Goal: Contribute content: Add original content to the website for others to see

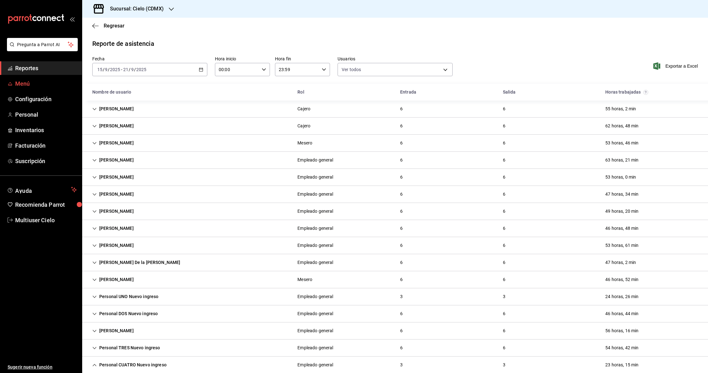
click at [28, 85] on span "Menú" at bounding box center [46, 83] width 62 height 9
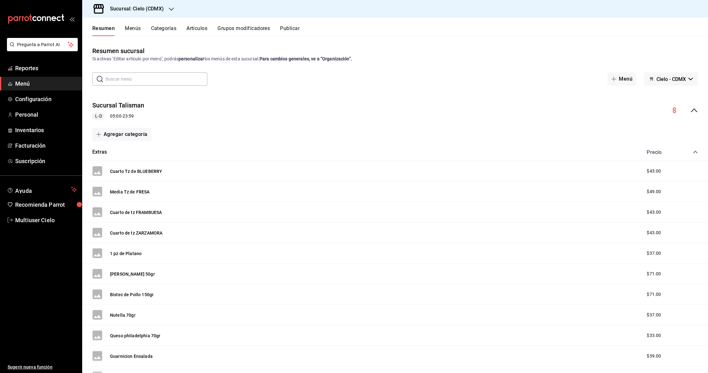
click at [161, 9] on h3 "Sucursal: Cielo (CDMX)" at bounding box center [134, 9] width 59 height 8
click at [118, 54] on span "Roma Repostería (CDMX)" at bounding box center [112, 55] width 51 height 7
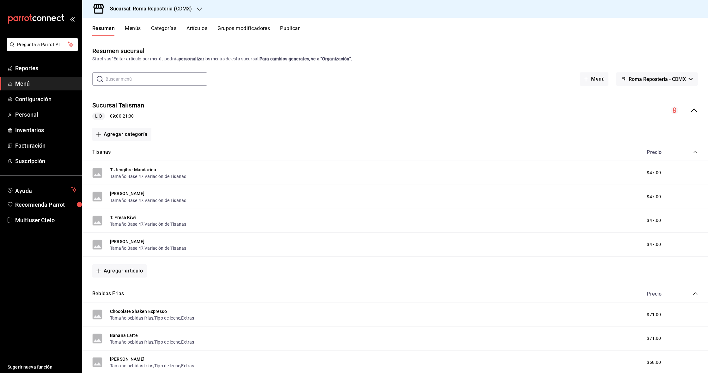
click at [182, 27] on div "Resumen Menús Categorías Artículos Grupos modificadores Publicar" at bounding box center [399, 30] width 615 height 11
click at [196, 27] on button "Artículos" at bounding box center [196, 30] width 21 height 11
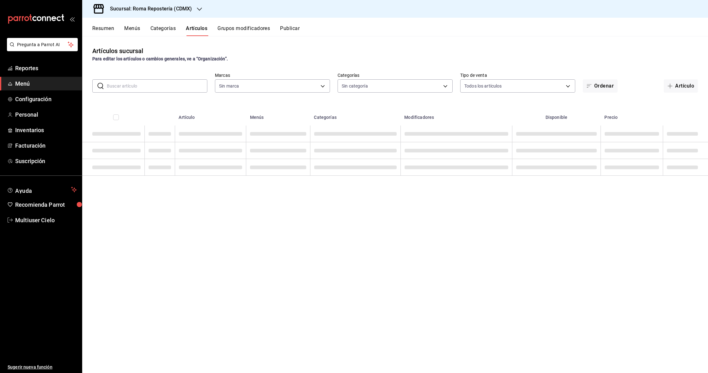
type input "1b4b0aa1-7a3b-43e9-862e-bf199f9d0301"
type input "44d74398-3a95-4a4c-aaec-7957da49b416,c696a74e-b814-43f0-8adb-45b628b97f3a,80810…"
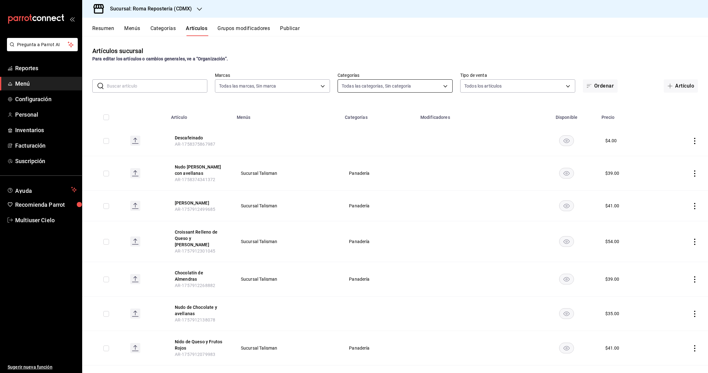
click at [298, 82] on body "Pregunta a Parrot AI Reportes Menú Configuración Personal Inventarios Facturaci…" at bounding box center [354, 186] width 708 height 373
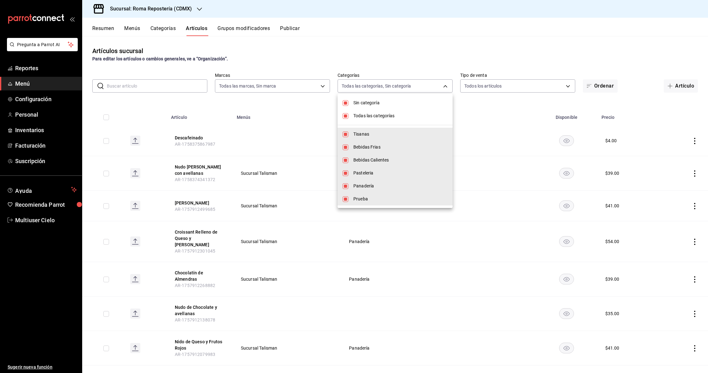
drag, startPoint x: 394, startPoint y: 101, endPoint x: 381, endPoint y: 115, distance: 18.6
click at [298, 103] on span "Sin categoría" at bounding box center [400, 103] width 94 height 7
checkbox input "false"
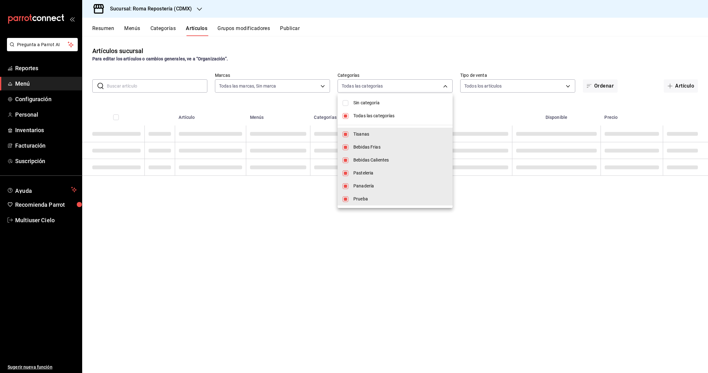
click at [298, 118] on span "Todas las categorías" at bounding box center [400, 115] width 94 height 7
checkbox input "false"
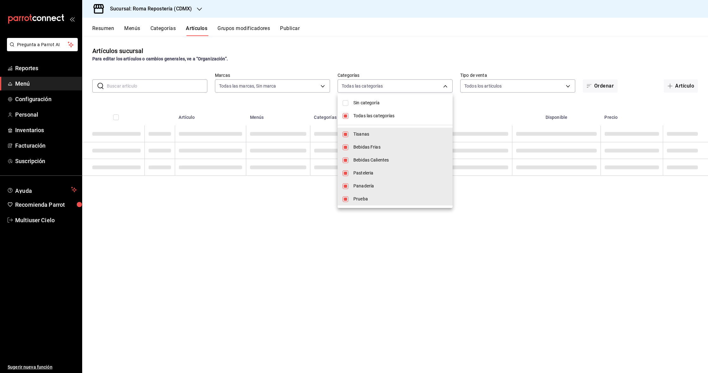
checkbox input "false"
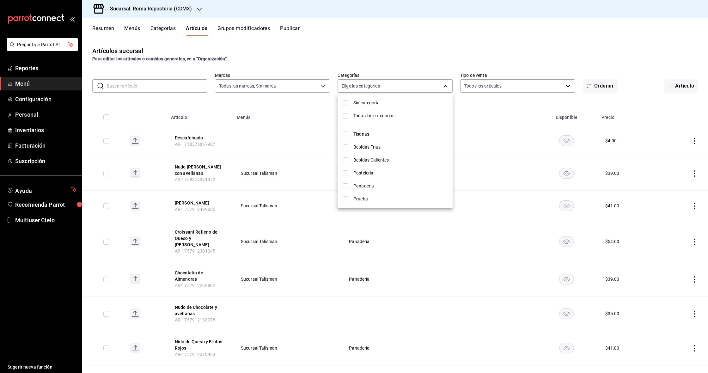
click at [298, 188] on span "Panadería" at bounding box center [400, 186] width 94 height 7
type input "fa2dfd42-e34b-4764-8b1e-b308ab9153ce"
checkbox input "true"
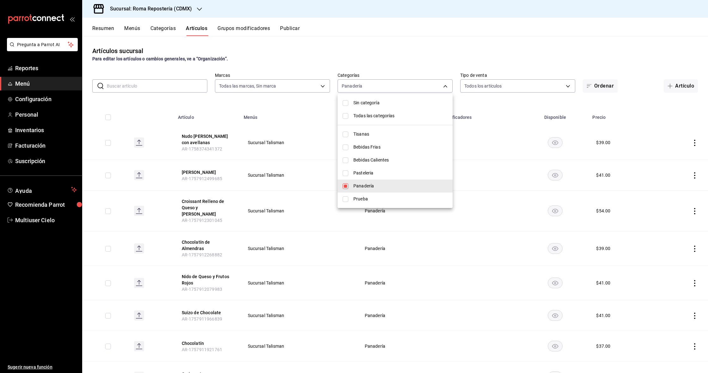
click at [298, 45] on div at bounding box center [354, 186] width 708 height 373
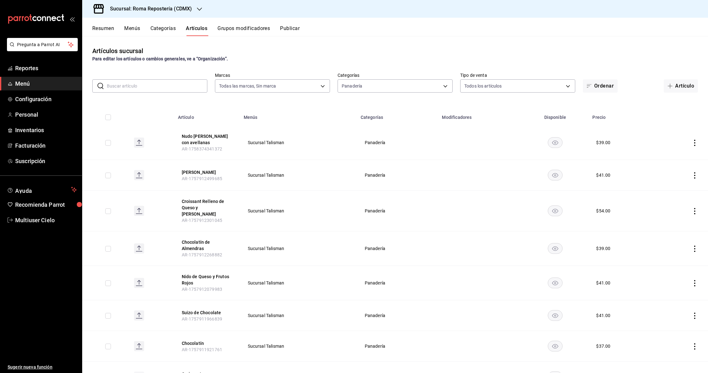
click at [298, 177] on icon "actions" at bounding box center [694, 175] width 6 height 6
click at [298, 180] on div at bounding box center [354, 186] width 708 height 373
click at [298, 175] on rect "availability-product" at bounding box center [554, 175] width 15 height 10
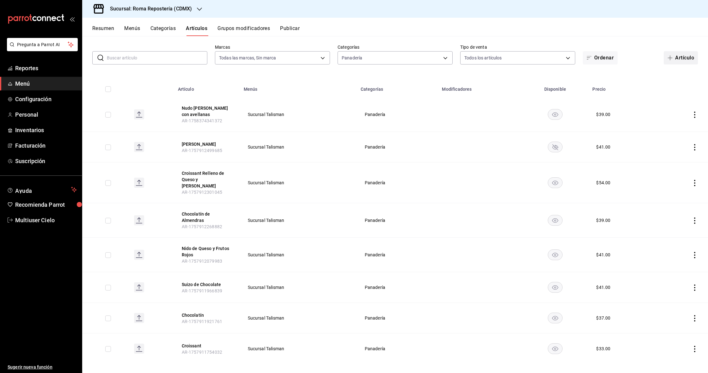
click at [298, 56] on button "Artículo" at bounding box center [680, 57] width 34 height 13
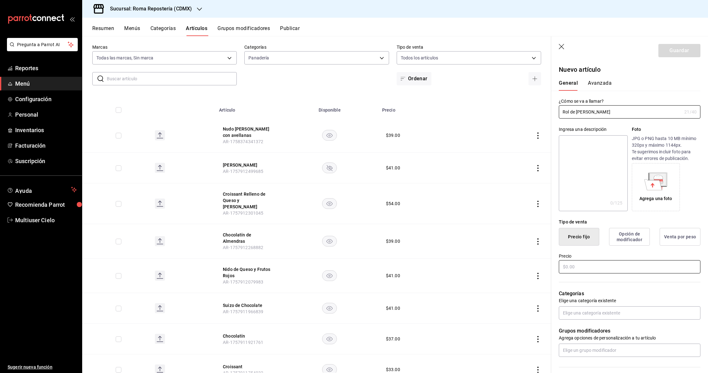
type input "Rol de [PERSON_NAME]"
click at [298, 270] on input "text" at bounding box center [630, 266] width 142 height 13
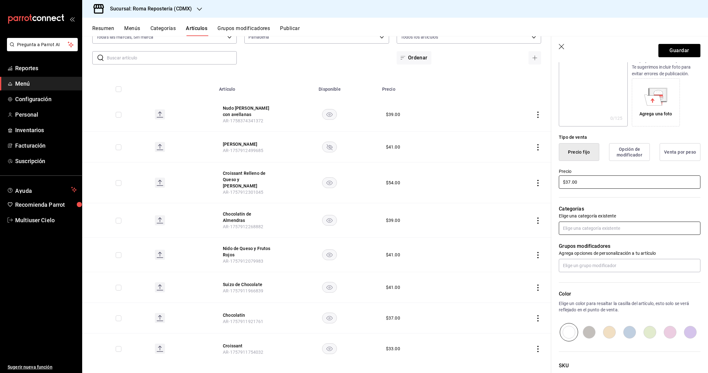
scroll to position [92, 0]
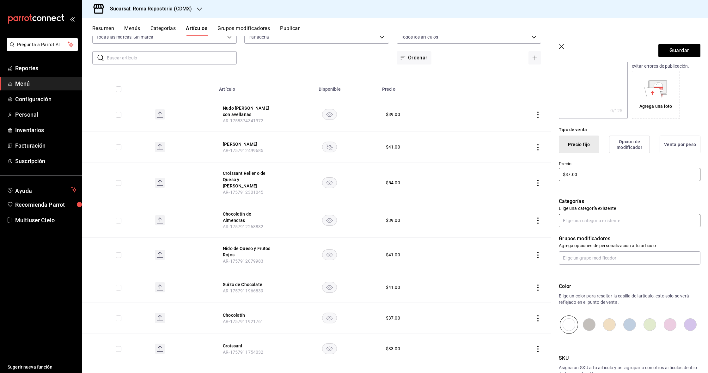
type input "$37.00"
click at [298, 216] on input "text" at bounding box center [630, 220] width 142 height 13
click at [298, 256] on li "Panadería" at bounding box center [630, 256] width 142 height 10
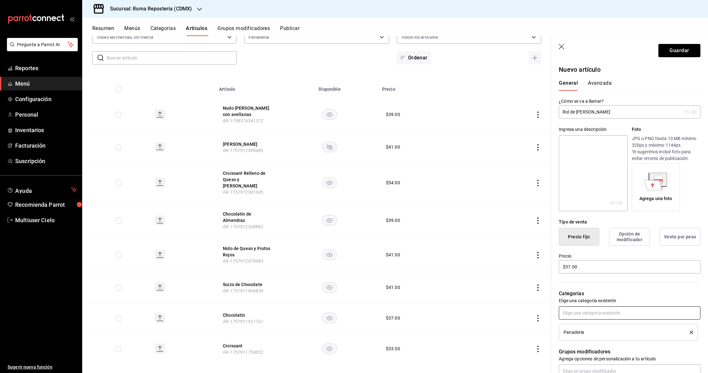
scroll to position [0, 0]
click at [298, 88] on button "Avanzada" at bounding box center [600, 85] width 24 height 11
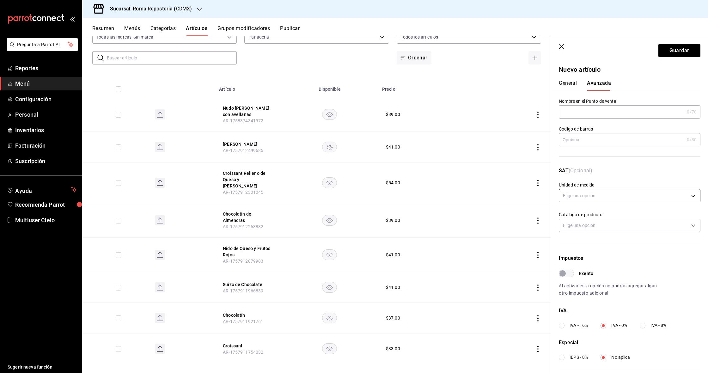
click at [298, 201] on body "Pregunta a Parrot AI Reportes Menú Configuración Personal Inventarios Facturaci…" at bounding box center [354, 186] width 708 height 373
click at [298, 278] on li "XUN - Unidad" at bounding box center [629, 278] width 141 height 10
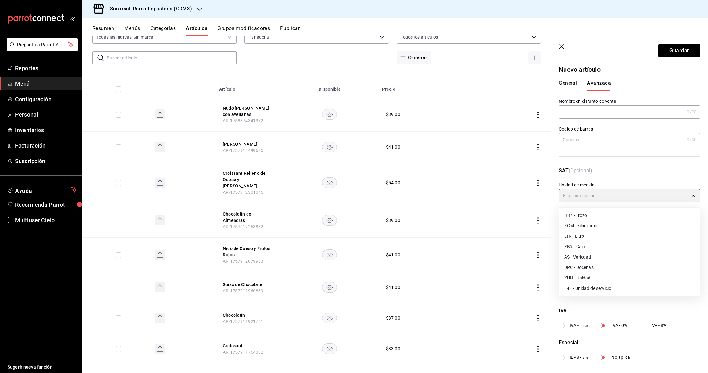
type input "XUN"
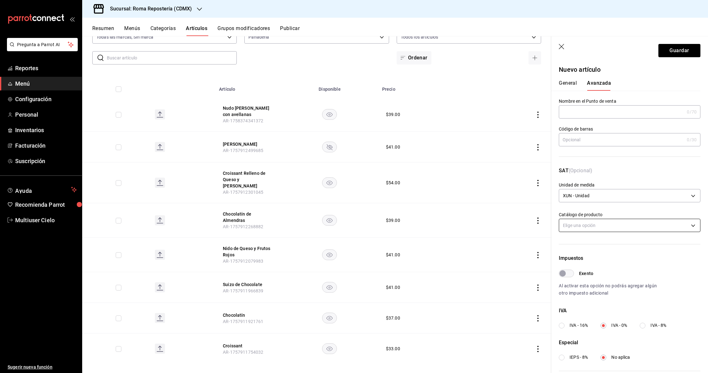
click at [298, 224] on body "Pregunta a Parrot AI Reportes Menú Configuración Personal Inventarios Facturaci…" at bounding box center [354, 186] width 708 height 373
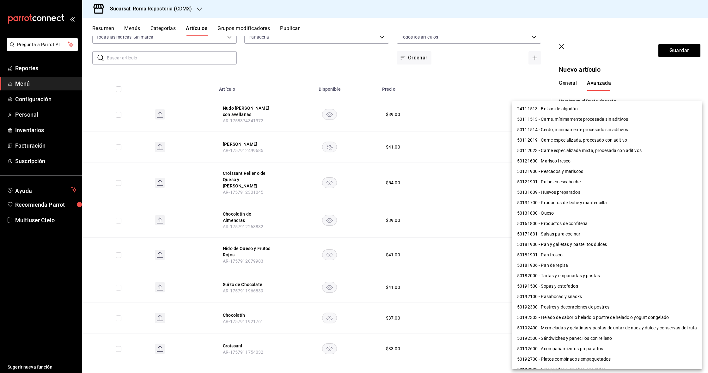
click at [298, 244] on li "50181900 - Pan y galletas y pastelitos dulces" at bounding box center [607, 244] width 190 height 10
type input "50181900"
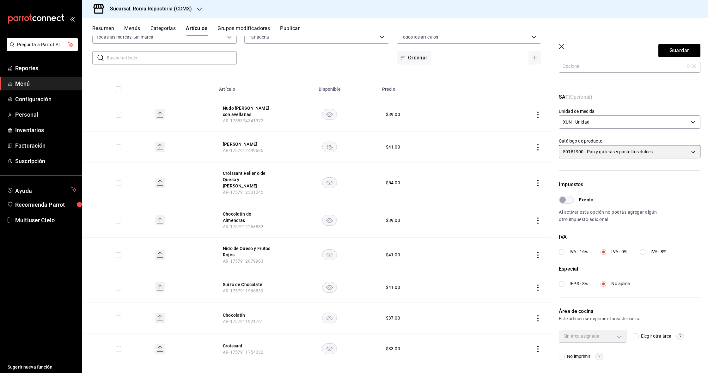
scroll to position [73, 0]
click at [298, 250] on span "IVA - 16%" at bounding box center [578, 252] width 18 height 7
click at [298, 250] on input "IVA - 16%" at bounding box center [562, 252] width 6 height 6
radio input "true"
drag, startPoint x: 569, startPoint y: 356, endPoint x: 580, endPoint y: 349, distance: 12.7
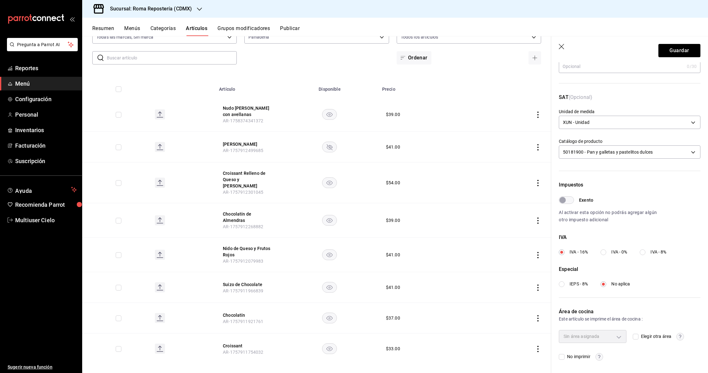
click at [298, 340] on span "No imprimir" at bounding box center [577, 356] width 26 height 7
click at [298, 340] on input "No imprimir" at bounding box center [562, 357] width 6 height 6
checkbox input "true"
click at [298, 45] on button "Guardar" at bounding box center [679, 50] width 42 height 13
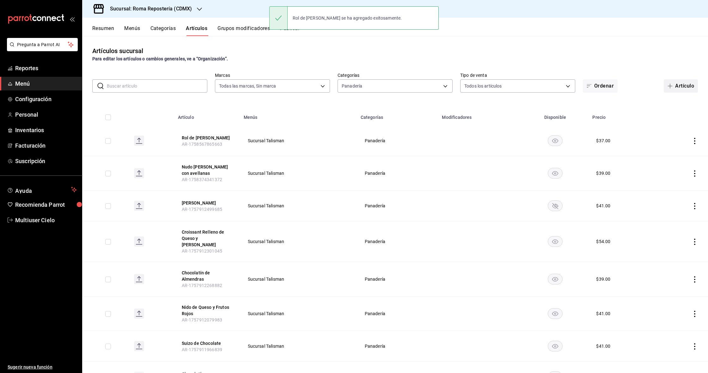
click at [298, 88] on button "Artículo" at bounding box center [680, 85] width 34 height 13
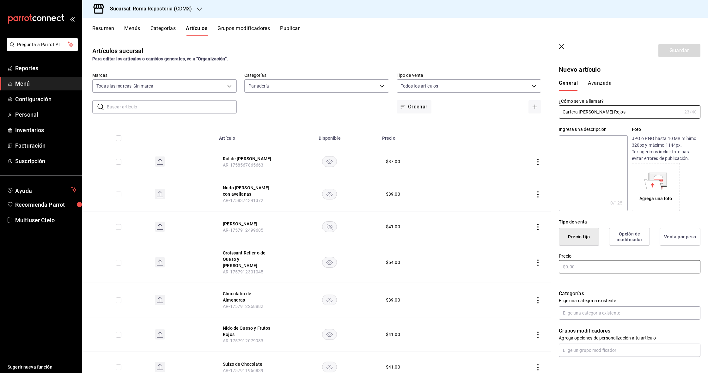
type input "Cartera [PERSON_NAME] Rojos"
click at [298, 268] on input "text" at bounding box center [630, 266] width 142 height 13
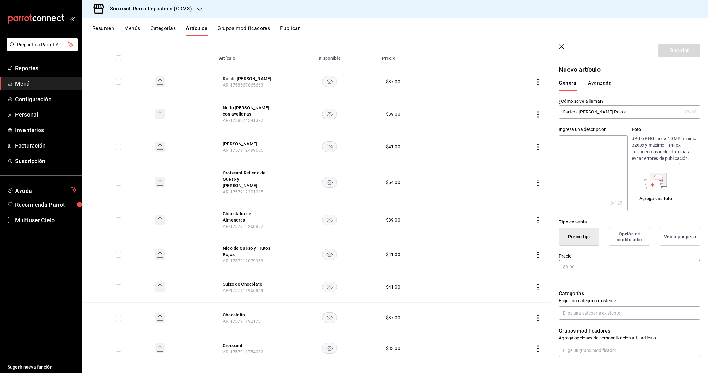
scroll to position [80, 0]
type input "$39.00"
click at [298, 312] on input "text" at bounding box center [630, 312] width 142 height 13
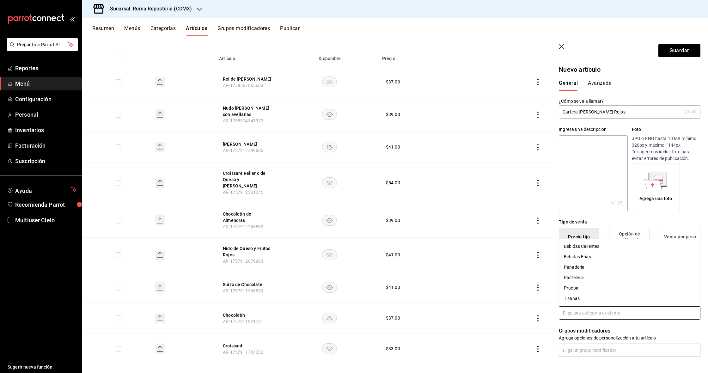
click at [298, 269] on li "Panadería" at bounding box center [630, 267] width 142 height 10
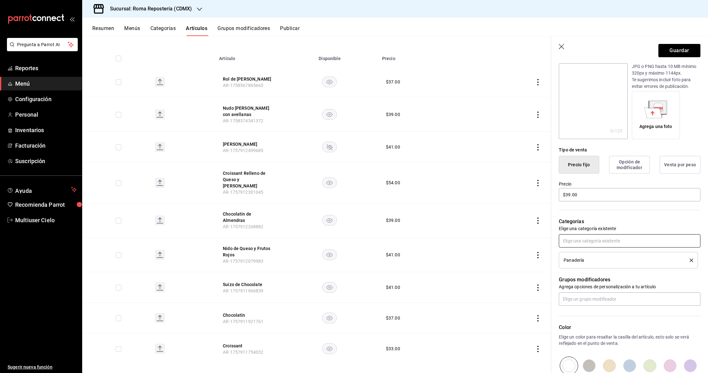
scroll to position [121, 0]
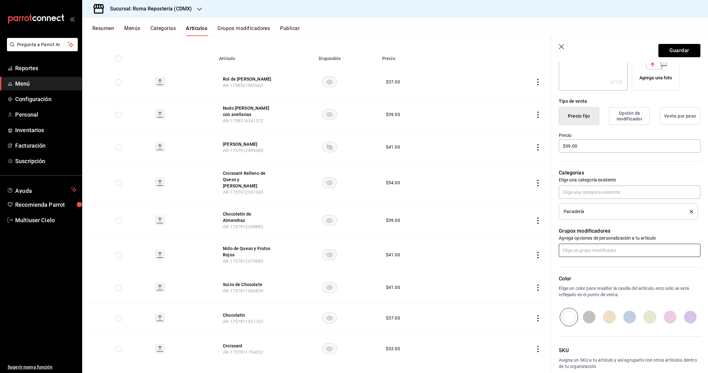
click at [298, 251] on input "text" at bounding box center [630, 250] width 142 height 13
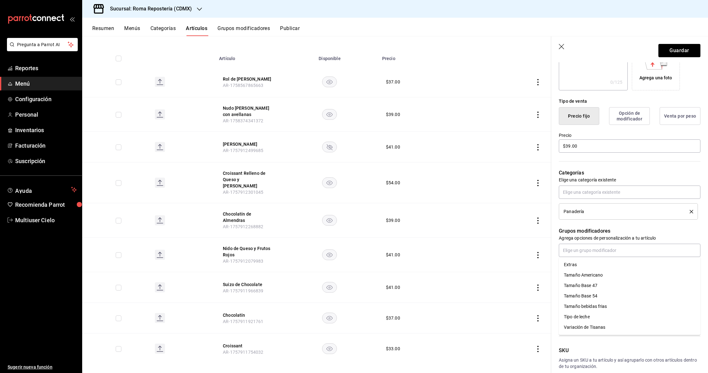
click at [298, 237] on p "Agrega opciones de personalización a tu artículo" at bounding box center [630, 238] width 142 height 6
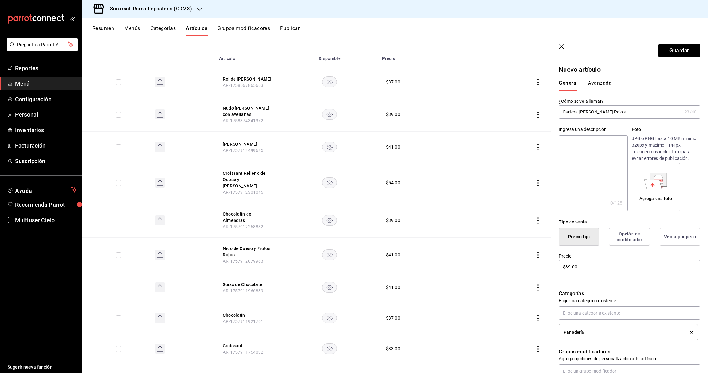
scroll to position [0, 0]
click at [298, 81] on button "Avanzada" at bounding box center [600, 85] width 24 height 11
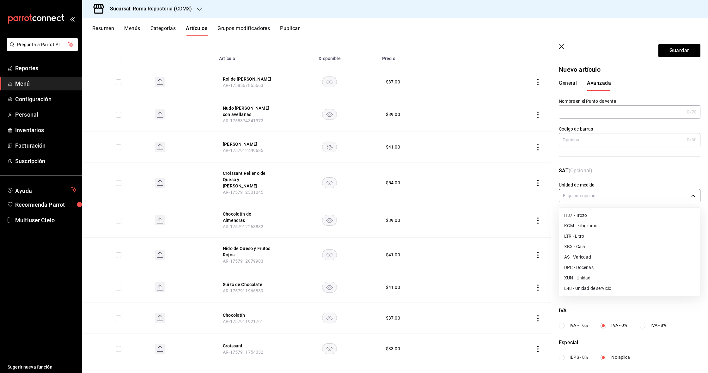
click at [298, 199] on body "Pregunta a Parrot AI Reportes Menú Configuración Personal Inventarios Facturaci…" at bounding box center [354, 186] width 708 height 373
click at [298, 275] on li "XUN - Unidad" at bounding box center [629, 278] width 141 height 10
type input "XUN"
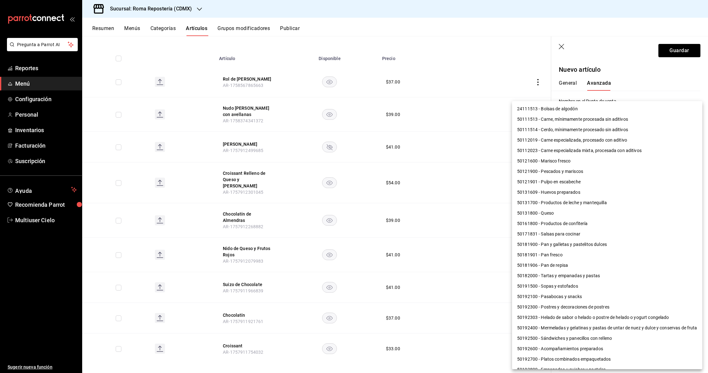
click at [298, 225] on body "Pregunta a Parrot AI Reportes Menú Configuración Personal Inventarios Facturaci…" at bounding box center [354, 186] width 708 height 373
click at [298, 243] on li "50181900 - Pan y galletas y pastelitos dulces" at bounding box center [607, 244] width 190 height 10
type input "50181900"
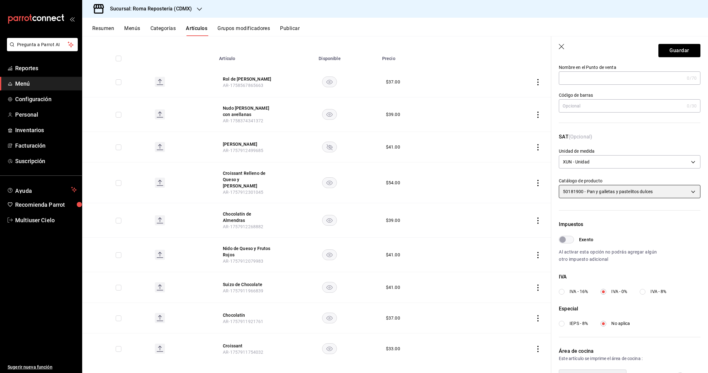
scroll to position [63, 0]
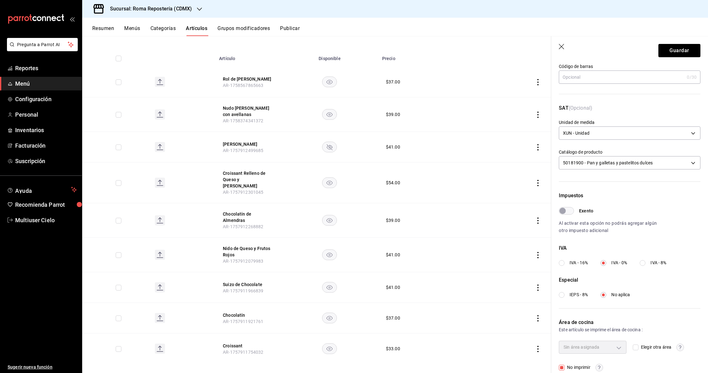
click at [298, 257] on div "IVA IVA - 16% IVA - 0% IVA - 8%" at bounding box center [630, 255] width 142 height 22
click at [298, 262] on span "IVA - 16%" at bounding box center [578, 262] width 18 height 7
click at [298, 262] on input "IVA - 16%" at bounding box center [562, 263] width 6 height 6
radio input "true"
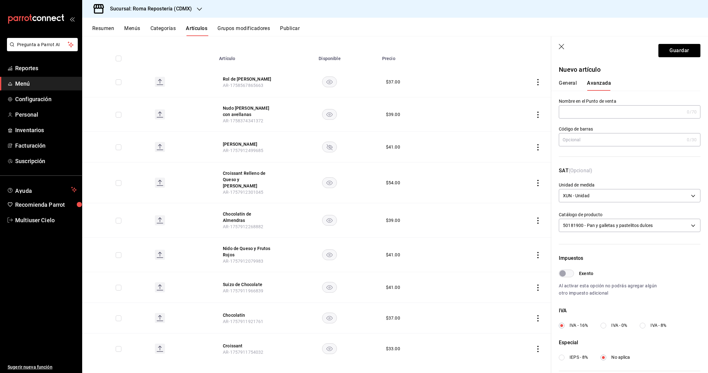
scroll to position [0, 0]
click at [298, 85] on button "General" at bounding box center [568, 85] width 18 height 11
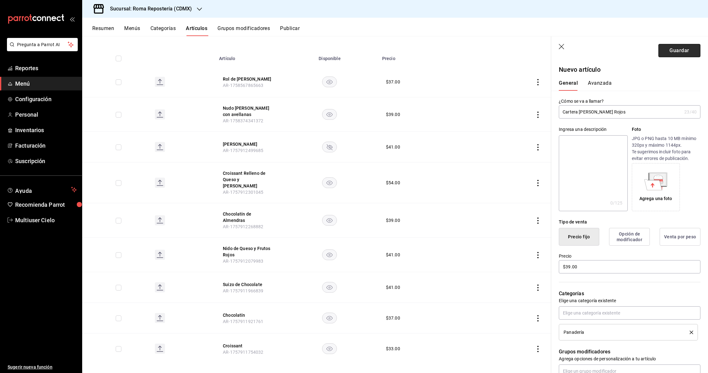
click at [298, 57] on button "Guardar" at bounding box center [679, 50] width 42 height 13
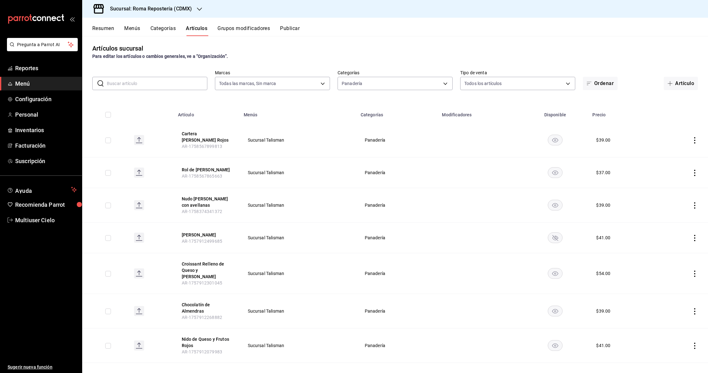
scroll to position [0, 0]
click at [288, 28] on button "Publicar" at bounding box center [290, 30] width 20 height 11
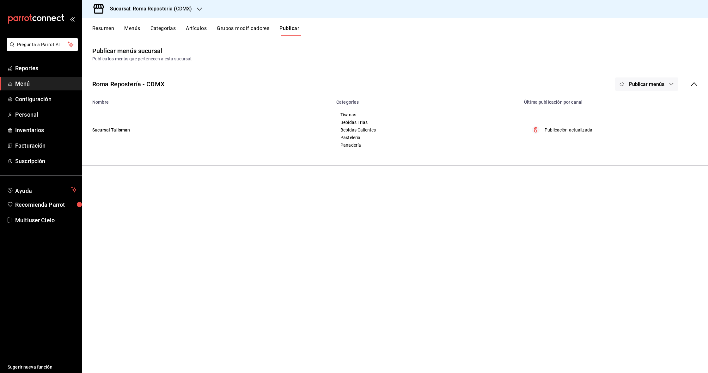
click at [298, 84] on span "Publicar menús" at bounding box center [646, 84] width 35 height 6
click at [298, 103] on span "Punto de venta" at bounding box center [655, 104] width 30 height 7
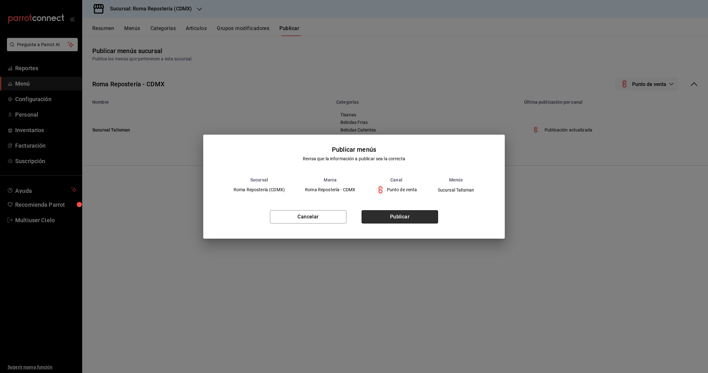
click at [298, 216] on button "Publicar" at bounding box center [399, 216] width 76 height 13
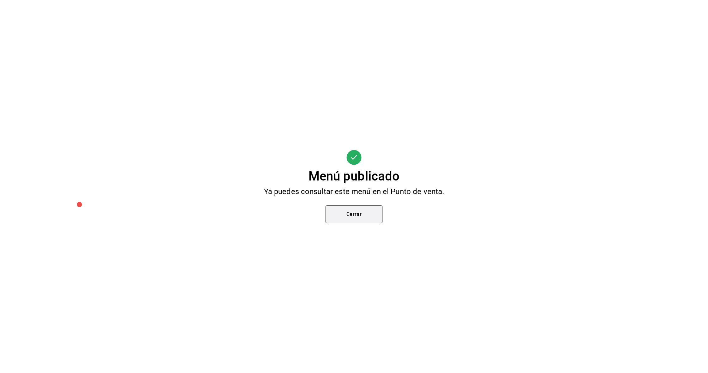
click at [298, 212] on button "Cerrar" at bounding box center [353, 214] width 57 height 18
